Goal: Task Accomplishment & Management: Complete application form

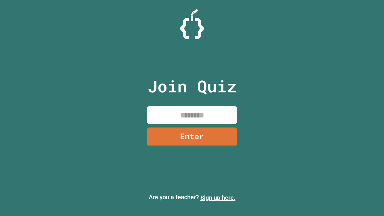
click at [218, 198] on link "Sign up here." at bounding box center [218, 197] width 35 height 7
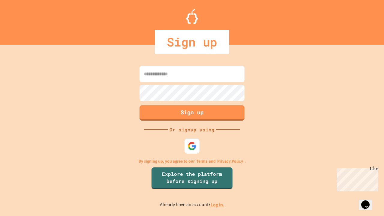
click at [218, 205] on link "Log in." at bounding box center [218, 205] width 14 height 6
